Goal: Submit feedback/report problem

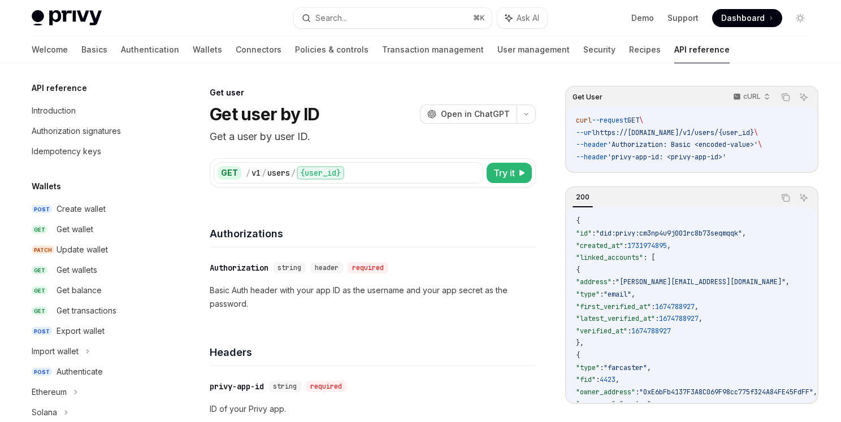
scroll to position [831, 0]
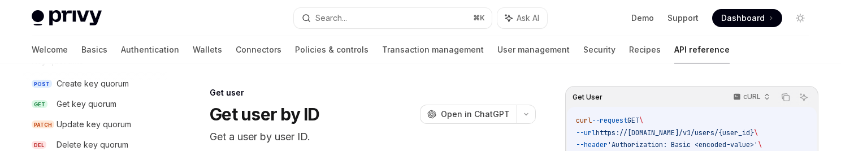
type textarea "*"
